Goal: Find contact information: Find contact information

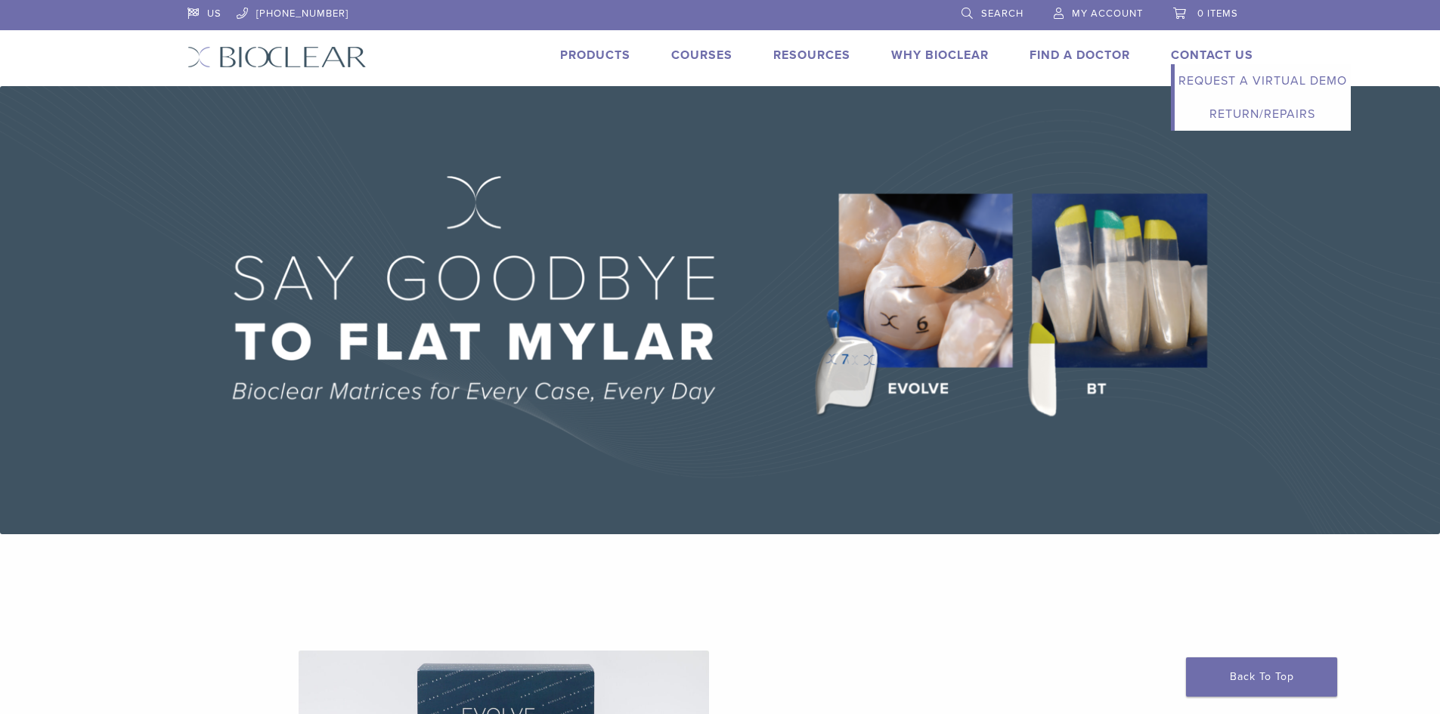
click at [1191, 54] on link "Contact Us" at bounding box center [1212, 55] width 82 height 15
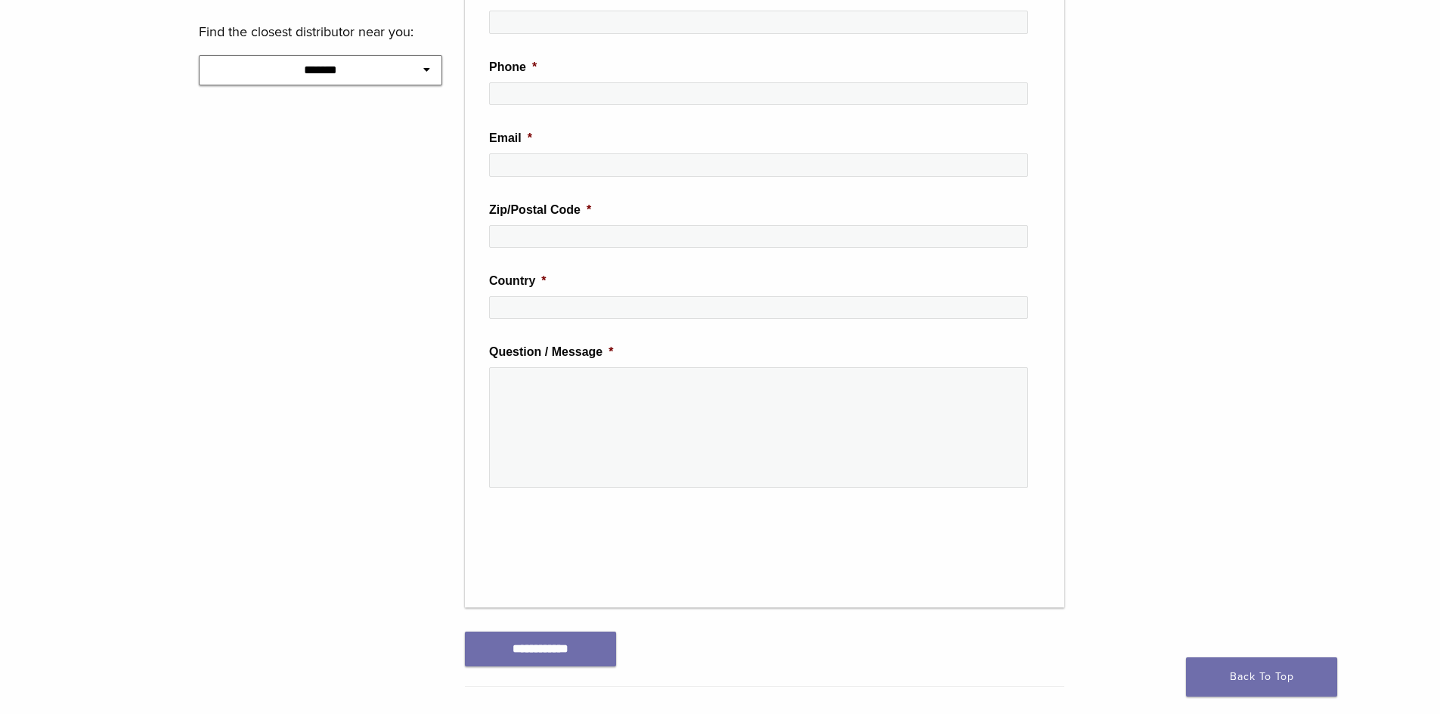
scroll to position [807, 0]
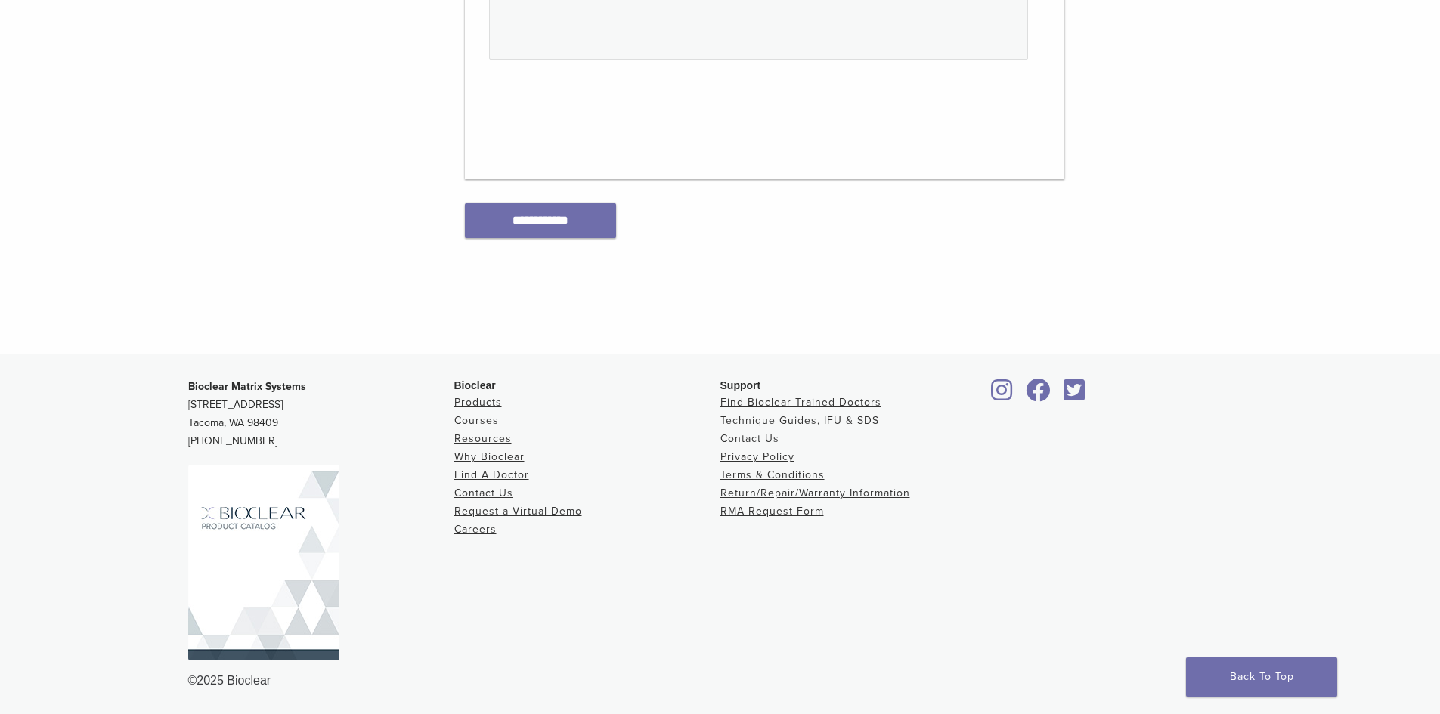
click at [742, 440] on link "Contact Us" at bounding box center [749, 438] width 59 height 13
